Goal: Communication & Community: Share content

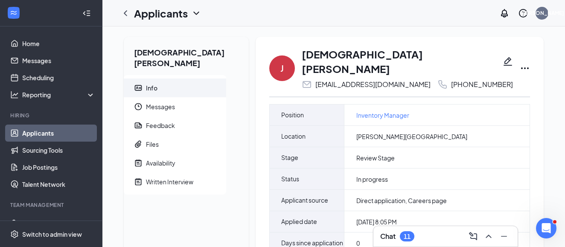
click at [520, 63] on icon "Ellipses" at bounding box center [525, 68] width 10 height 10
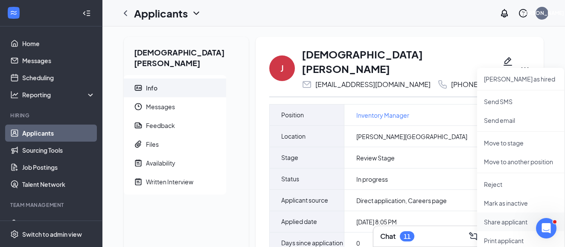
click at [496, 222] on p "Share applicant" at bounding box center [520, 222] width 73 height 9
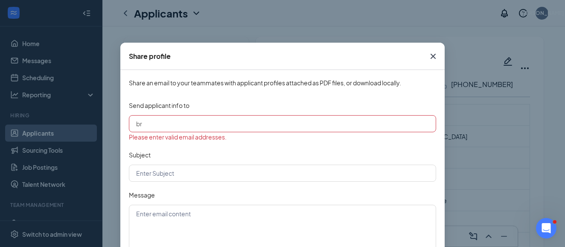
type input "b"
click at [194, 127] on input "text" at bounding box center [282, 123] width 307 height 17
paste input "[PERSON_NAME][EMAIL_ADDRESS][PERSON_NAME][DOMAIN_NAME]"
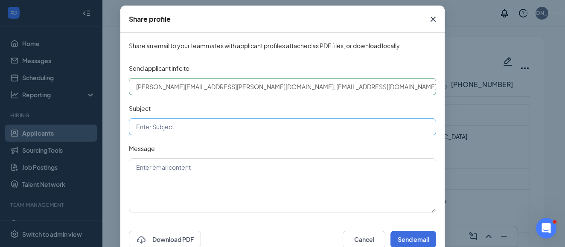
scroll to position [44, 0]
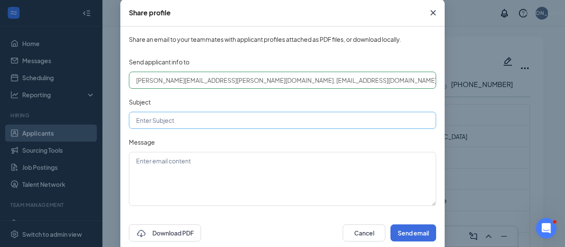
type input "[PERSON_NAME][EMAIL_ADDRESS][PERSON_NAME][DOMAIN_NAME], [EMAIL_ADDRESS][DOMAIN_…"
click at [166, 122] on input "text" at bounding box center [282, 120] width 307 height 17
type input "Inventory Specialist Candidate"
click at [166, 174] on textarea at bounding box center [282, 179] width 307 height 54
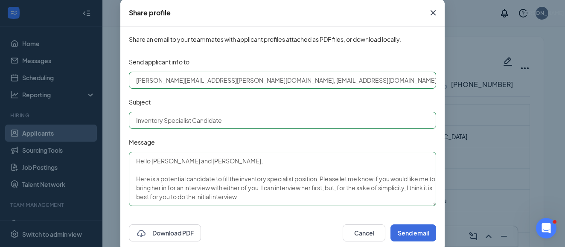
click at [401, 190] on textarea "Hello [PERSON_NAME] and [PERSON_NAME], Here is a potential candidate to fill th…" at bounding box center [282, 179] width 307 height 54
click at [317, 198] on textarea "Hello [PERSON_NAME] and [PERSON_NAME], Here is a potential candidate to fill th…" at bounding box center [282, 179] width 307 height 54
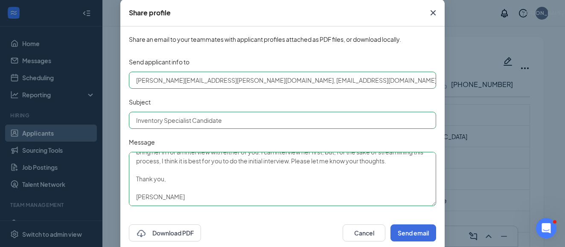
scroll to position [36, 0]
type textarea "Hello [PERSON_NAME] and [PERSON_NAME], Here is a potential candidate to fill th…"
click at [409, 235] on button "Send email" at bounding box center [413, 232] width 46 height 17
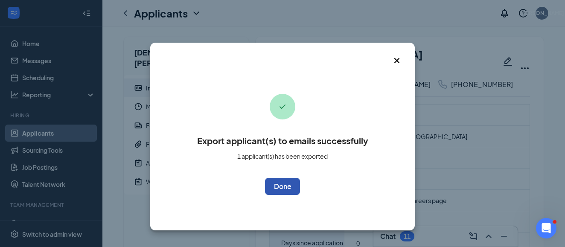
click at [293, 192] on button "OK" at bounding box center [282, 186] width 35 height 17
